Goal: Find specific page/section: Find specific page/section

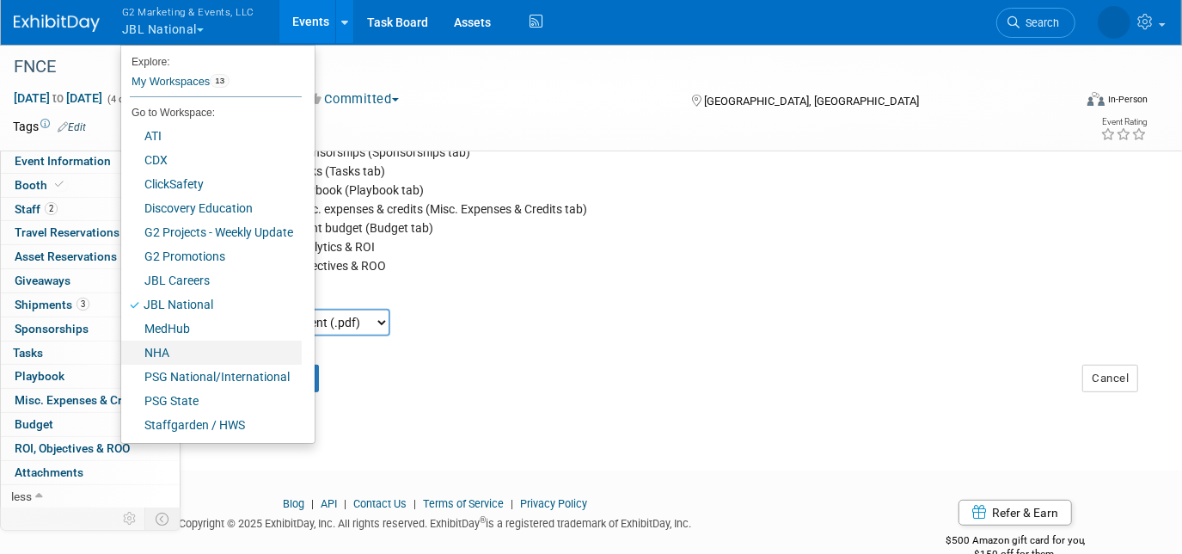
scroll to position [116, 0]
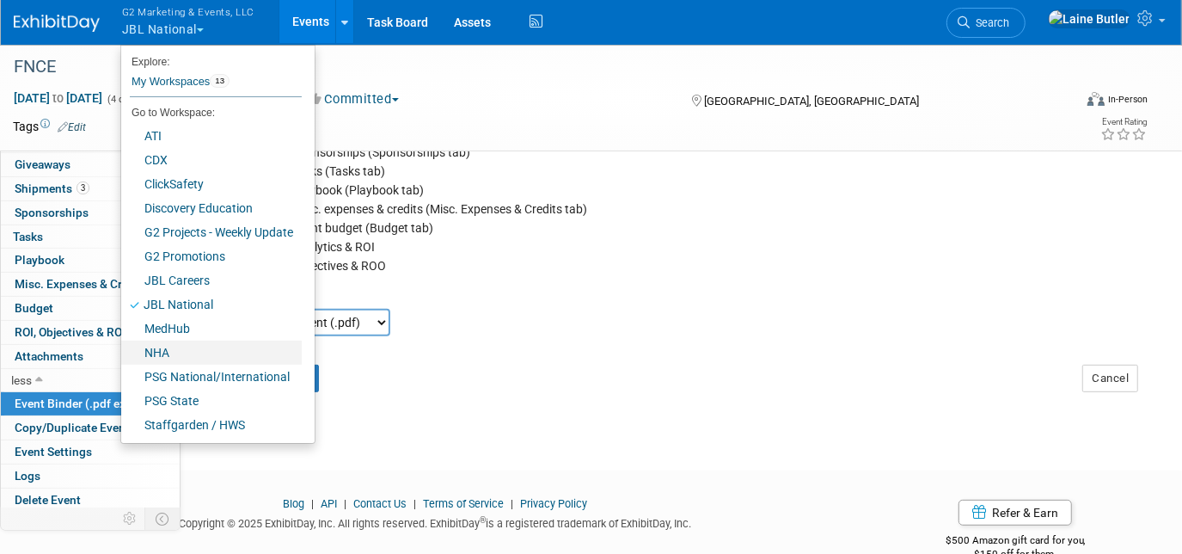
click at [234, 347] on link "NHA" at bounding box center [211, 352] width 181 height 24
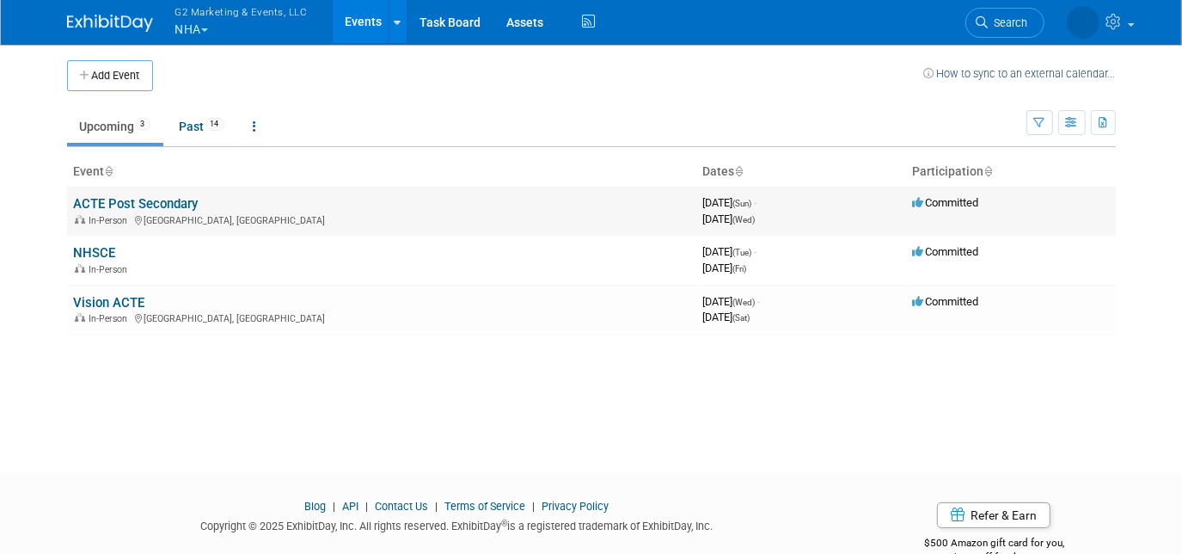
click at [181, 209] on link "ACTE Post Secondary" at bounding box center [136, 203] width 125 height 15
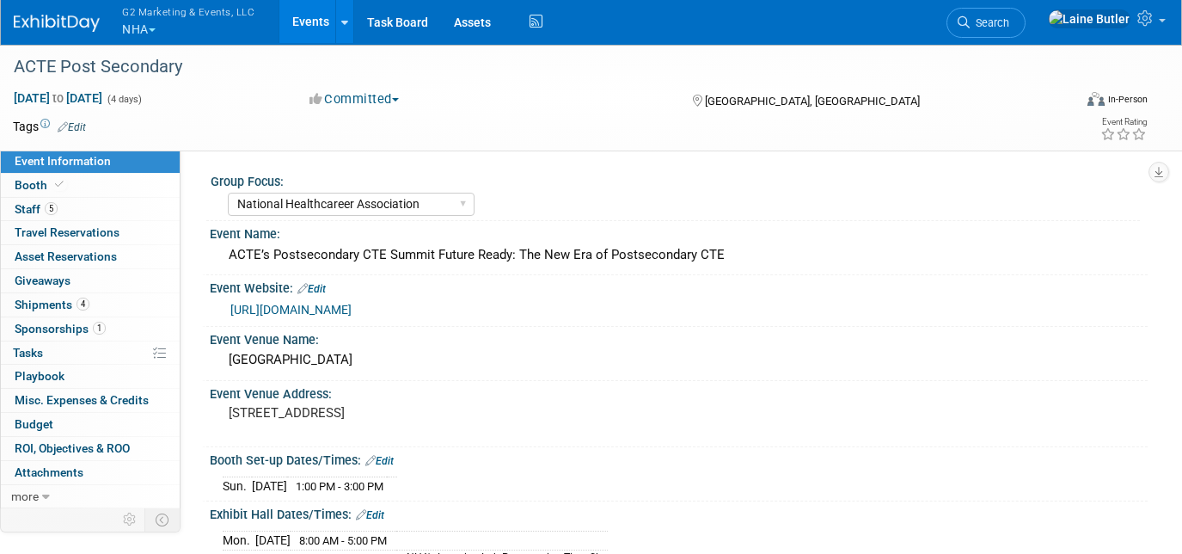
select select "National Healthcareer Association"
select select "In-house Created Form w/ Link"
